Goal: Transaction & Acquisition: Purchase product/service

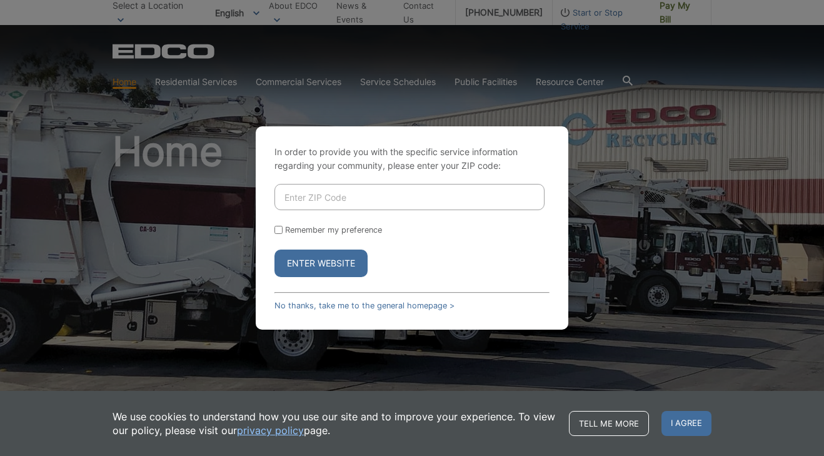
click at [381, 195] on input "Enter ZIP Code" at bounding box center [410, 197] width 270 height 26
type input "92081"
click at [318, 268] on button "Enter Website" at bounding box center [321, 264] width 93 height 28
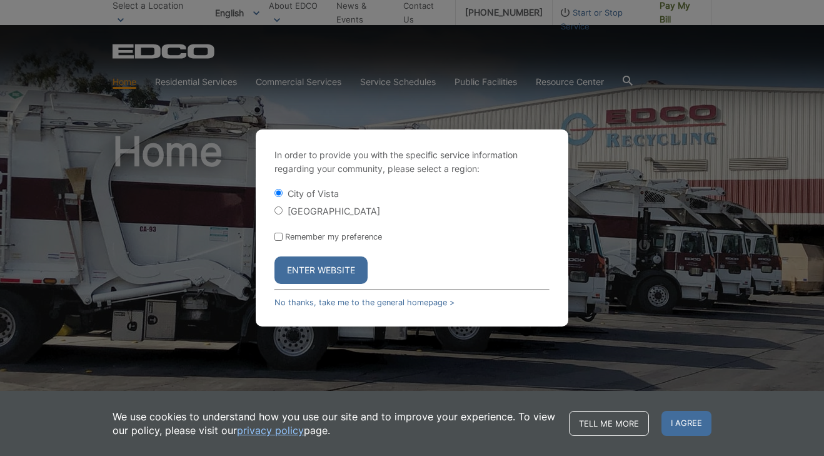
click at [315, 275] on button "Enter Website" at bounding box center [321, 270] width 93 height 28
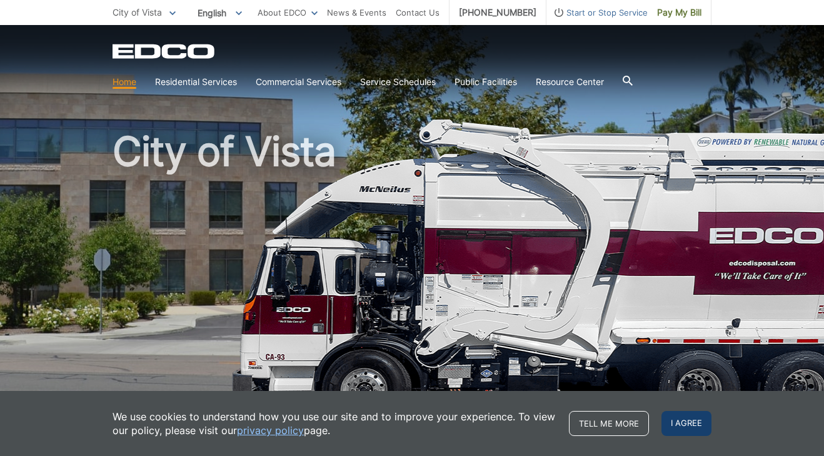
click at [684, 419] on span "I agree" at bounding box center [687, 423] width 50 height 25
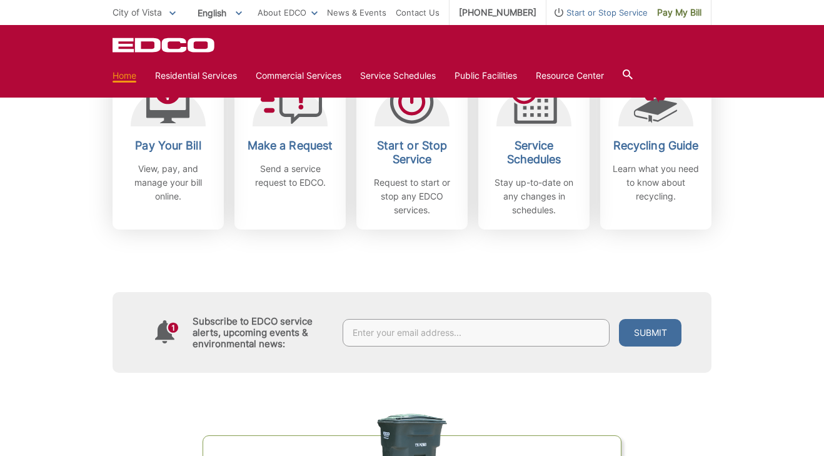
scroll to position [388, 0]
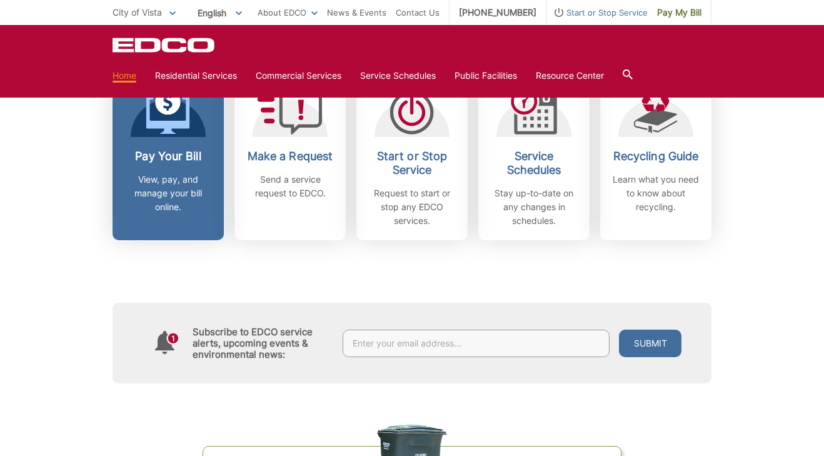
click at [168, 197] on p "View, pay, and manage your bill online." at bounding box center [168, 193] width 93 height 41
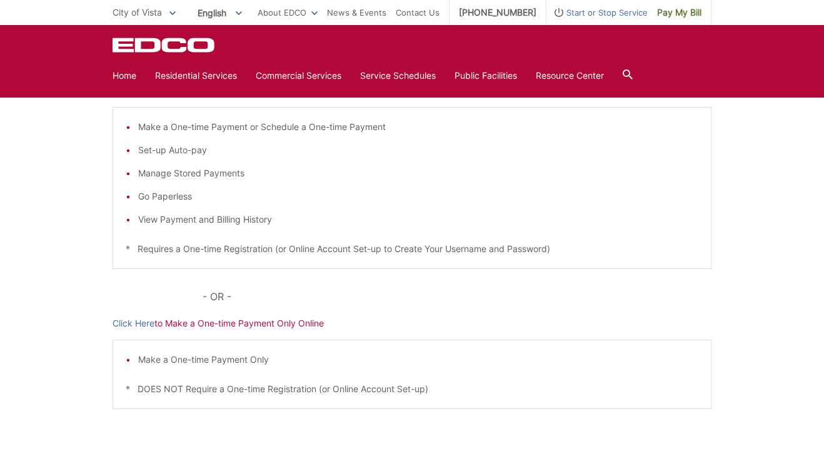
scroll to position [203, 0]
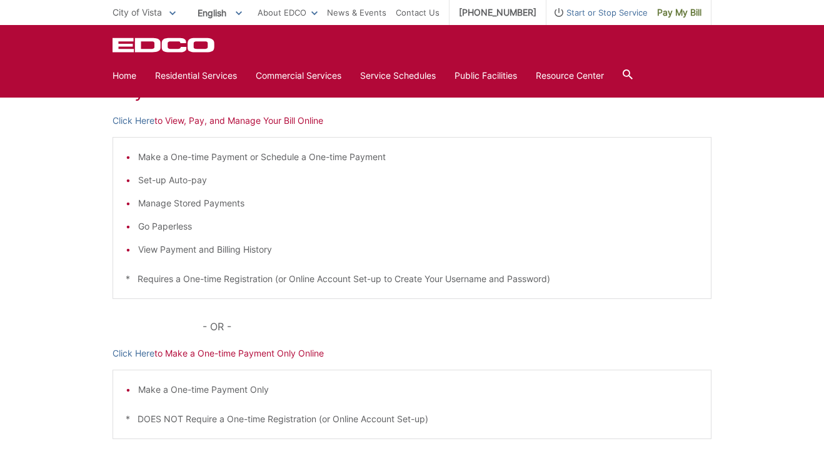
click at [213, 354] on p "Click Here to Make a One-time Payment Only Online" at bounding box center [412, 353] width 599 height 14
click at [144, 355] on link "Click Here" at bounding box center [134, 353] width 42 height 14
click at [209, 358] on p "Click Here to Make a One-time Payment Only Online" at bounding box center [412, 353] width 599 height 14
click at [142, 354] on link "Click Here" at bounding box center [134, 353] width 42 height 14
